Goal: Obtain resource: Download file/media

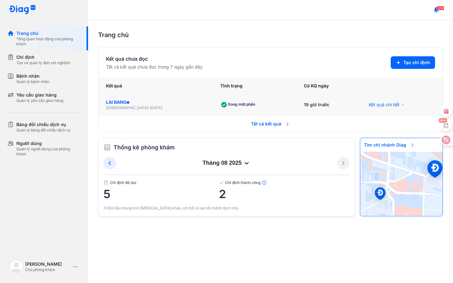
click at [126, 105] on div "LAI BANG" at bounding box center [155, 102] width 99 height 6
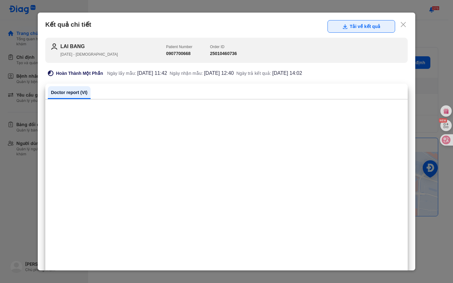
click at [358, 26] on button "Tải về kết quả" at bounding box center [362, 26] width 68 height 13
click at [403, 25] on use at bounding box center [403, 24] width 5 height 5
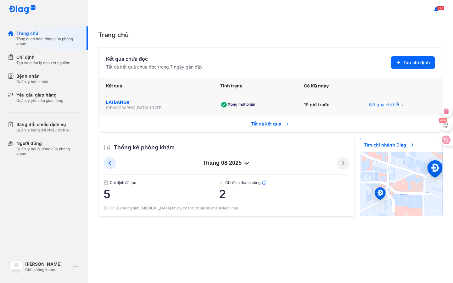
click at [118, 105] on div "LAI BANG" at bounding box center [155, 102] width 99 height 6
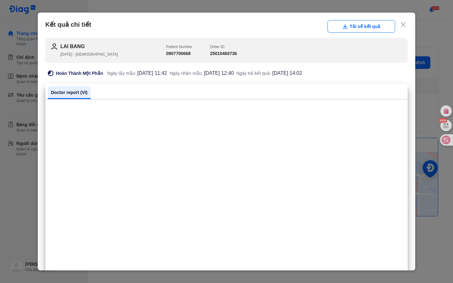
click at [76, 47] on h2 "LAI BANG" at bounding box center [113, 47] width 106 height 8
click at [405, 27] on icon at bounding box center [403, 24] width 6 height 6
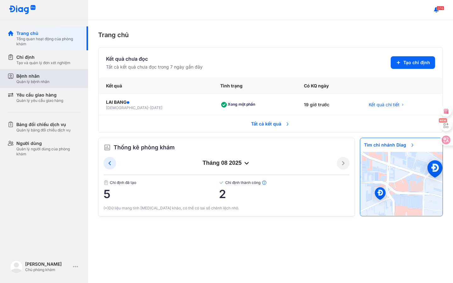
click at [48, 81] on div "Quản lý bệnh nhân" at bounding box center [32, 81] width 33 height 5
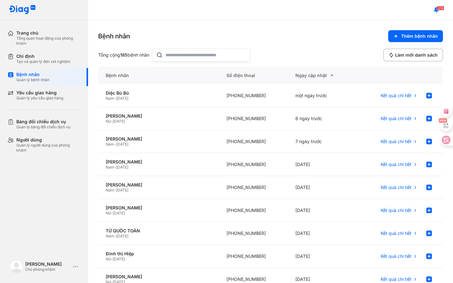
click at [179, 56] on input "text" at bounding box center [206, 55] width 81 height 13
type input "********"
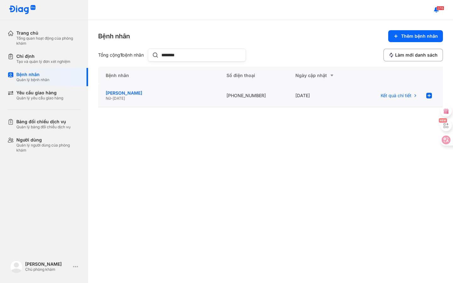
click at [219, 96] on div "Lai Bang Nữ - 01/01/1946" at bounding box center [253, 95] width 69 height 23
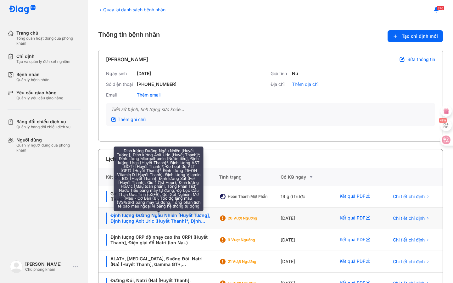
click at [171, 215] on div "Định lượng Đường Ngẫu Nhiên [Huyết Tương], Định lượng Axit Uric [Huyết Thanh]*,…" at bounding box center [158, 218] width 105 height 11
